Goal: Information Seeking & Learning: Compare options

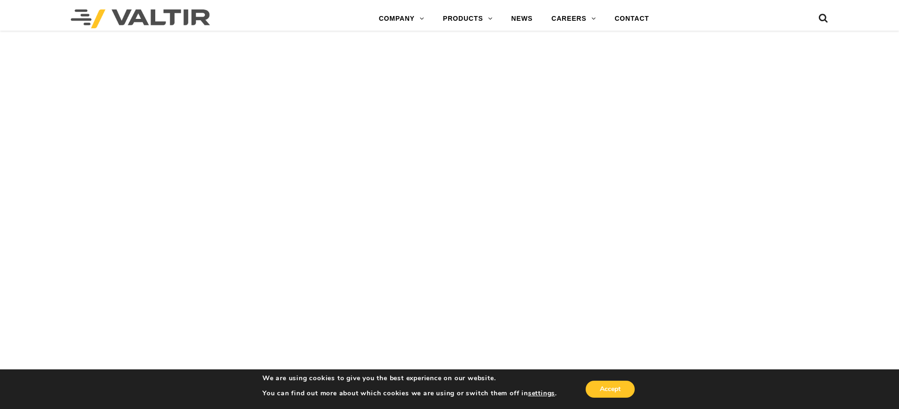
scroll to position [2786, 0]
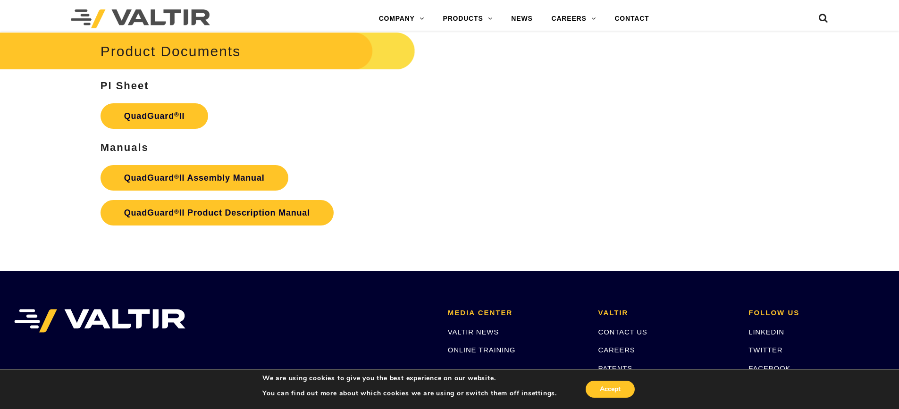
scroll to position [1912, 0]
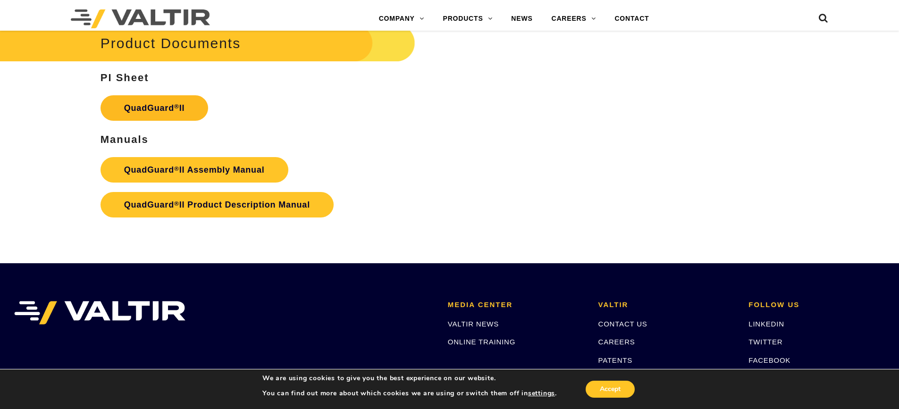
click at [167, 99] on link "QuadGuard ® II" at bounding box center [155, 107] width 108 height 25
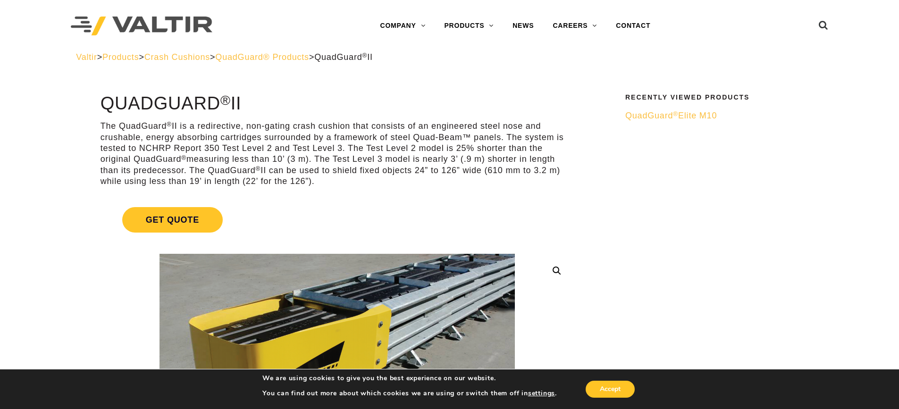
click at [687, 118] on span "QuadGuard ® Elite M10" at bounding box center [672, 115] width 92 height 9
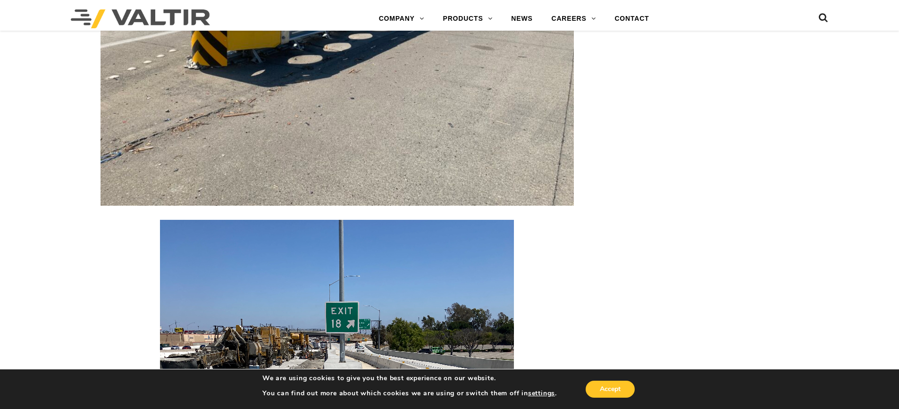
scroll to position [1617, 0]
